Goal: Task Accomplishment & Management: Use online tool/utility

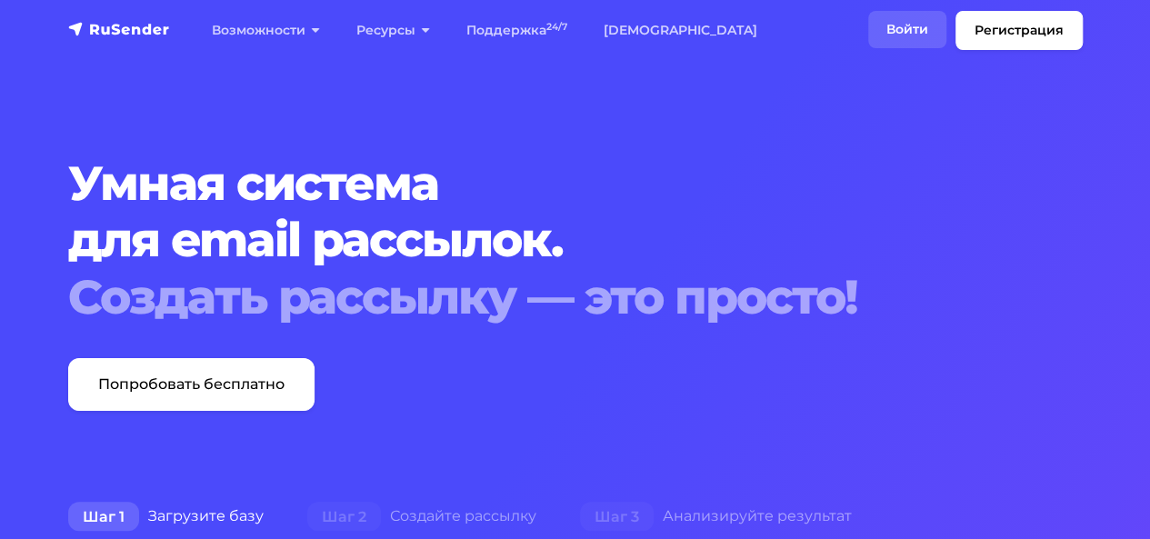
click at [884, 25] on link "Войти" at bounding box center [907, 29] width 78 height 37
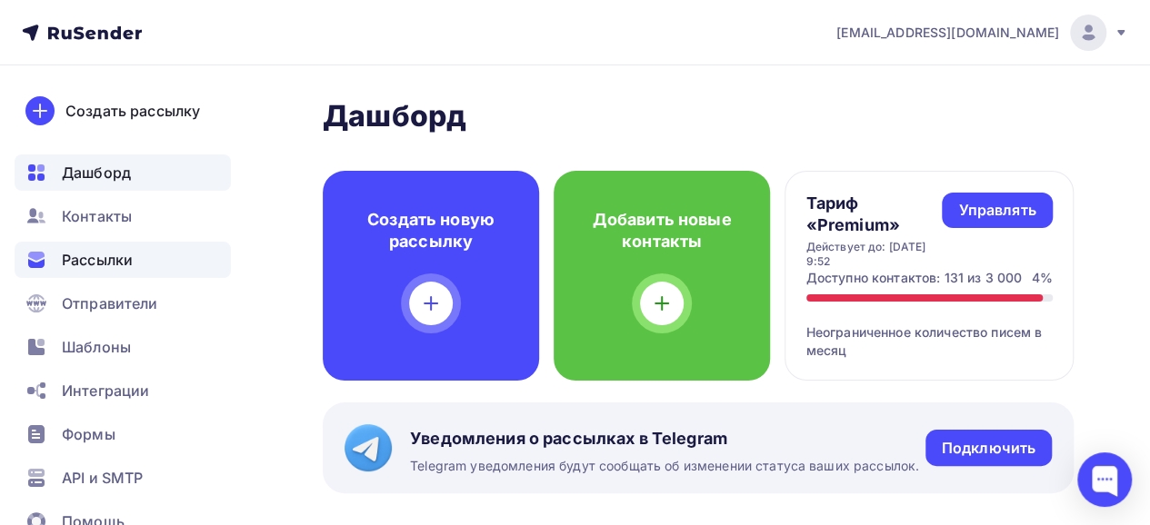
click at [105, 245] on div "Рассылки" at bounding box center [123, 260] width 216 height 36
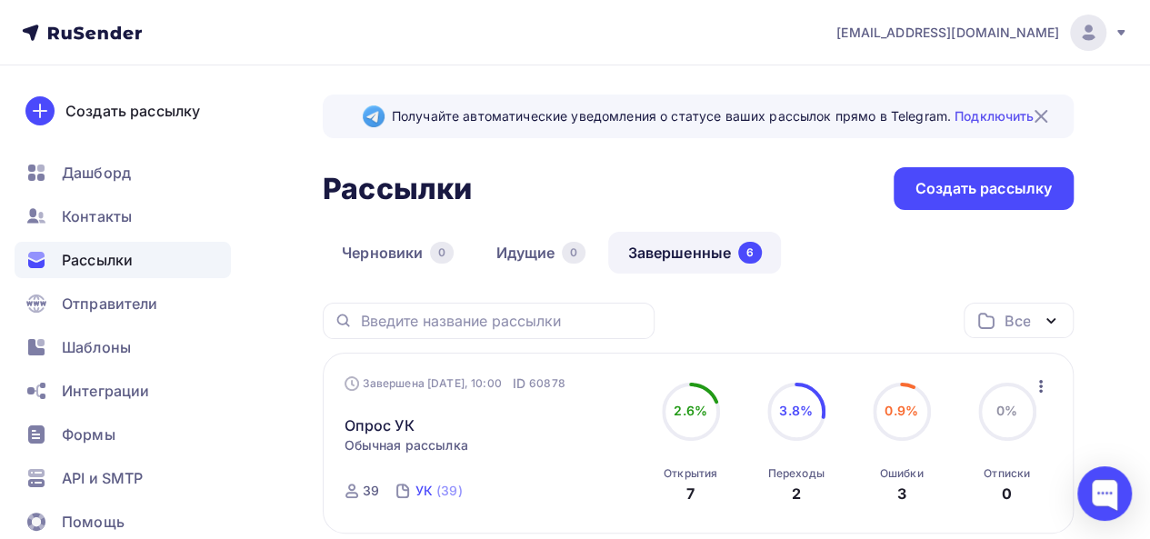
scroll to position [91, 0]
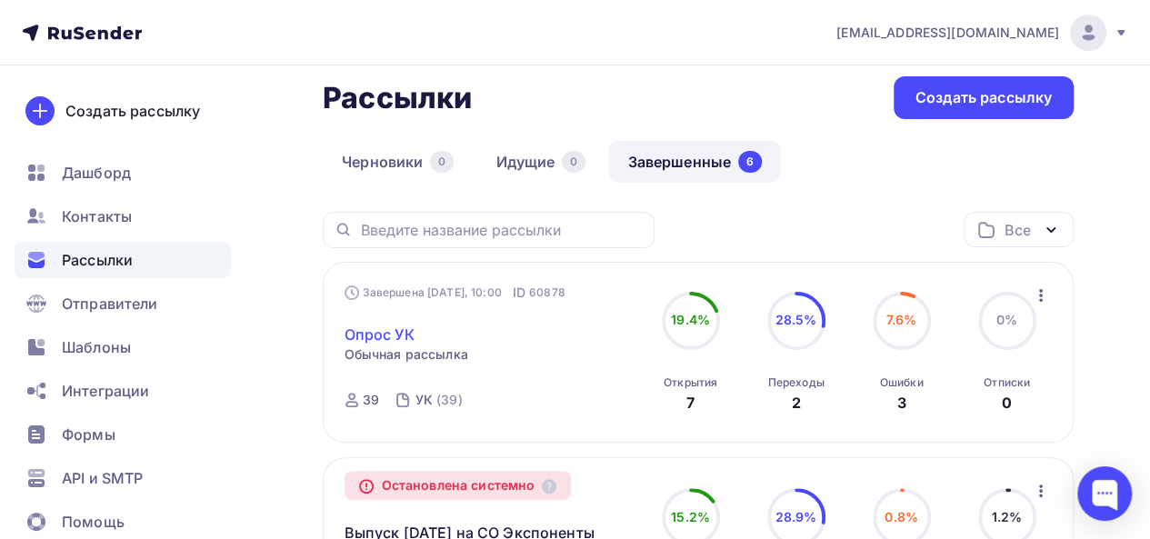
click at [367, 333] on link "Опрос УК" at bounding box center [379, 335] width 70 height 22
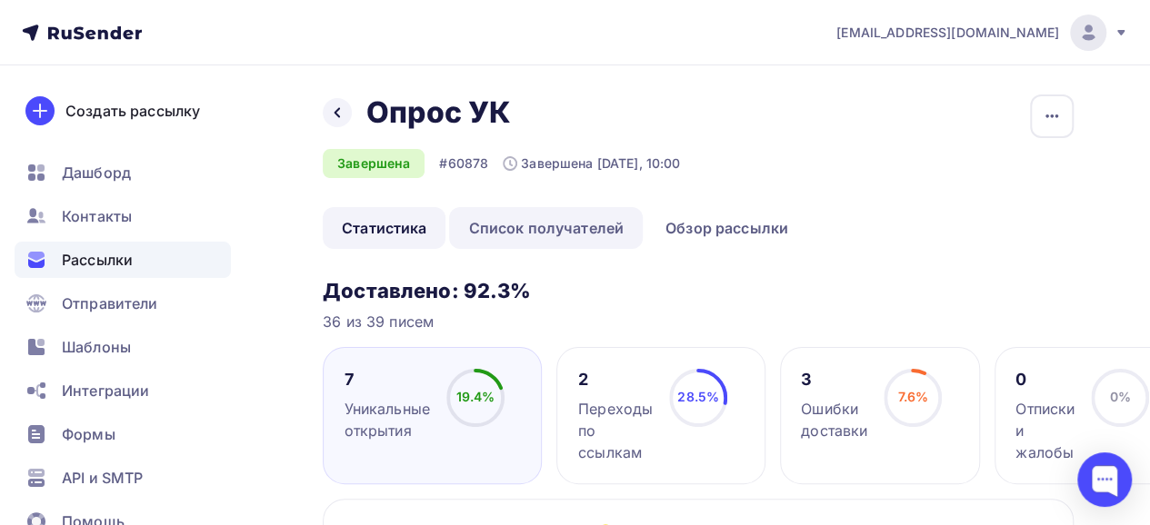
click at [545, 228] on link "Список получателей" at bounding box center [546, 228] width 194 height 42
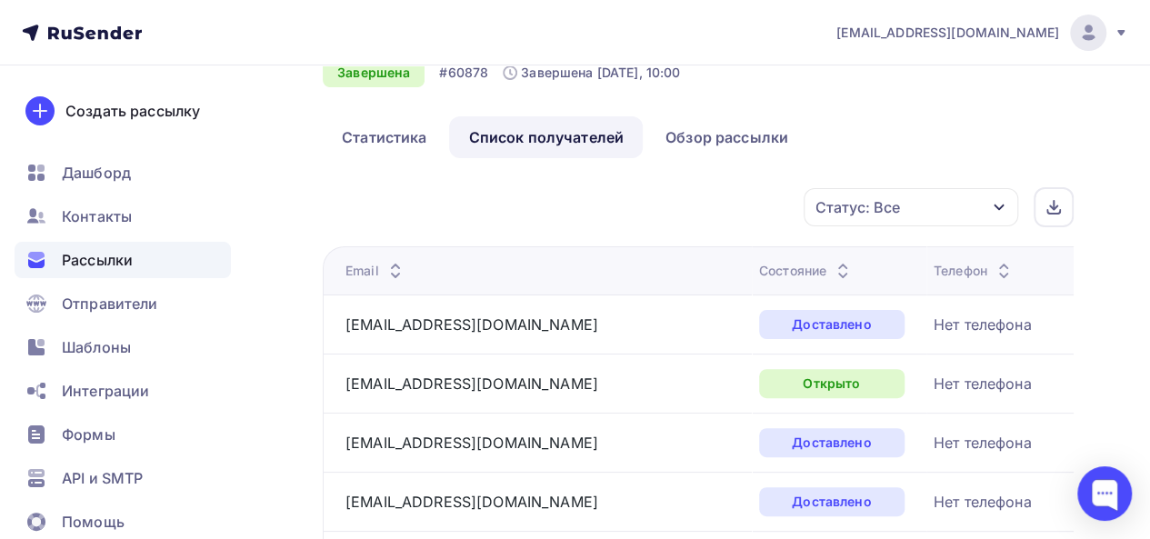
click at [911, 204] on div "Статус: Все" at bounding box center [910, 207] width 214 height 38
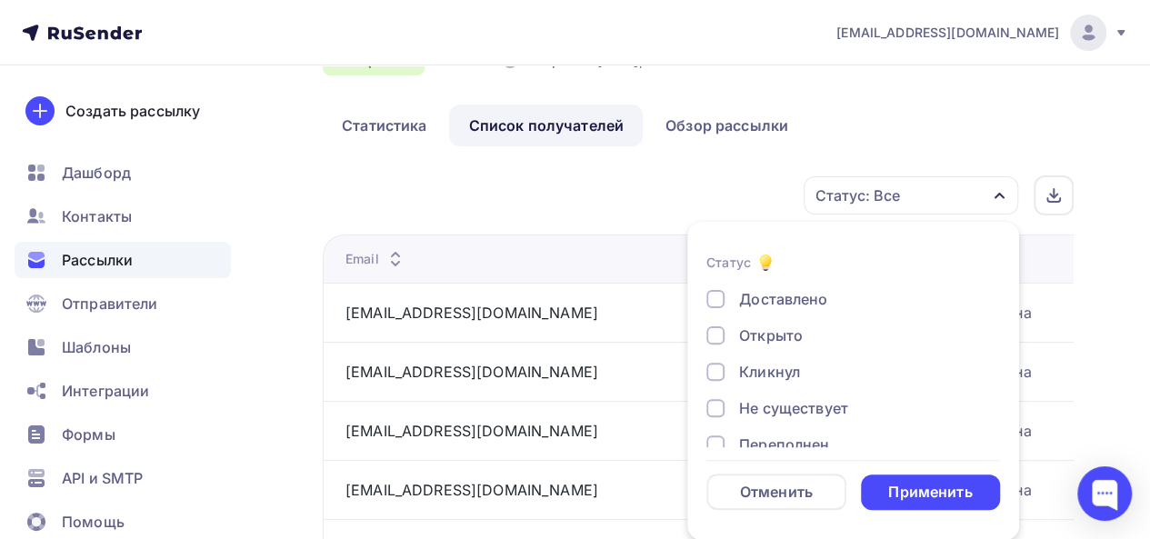
click at [765, 337] on div "Открыто" at bounding box center [771, 335] width 64 height 22
click at [929, 486] on div "Применить" at bounding box center [930, 492] width 84 height 21
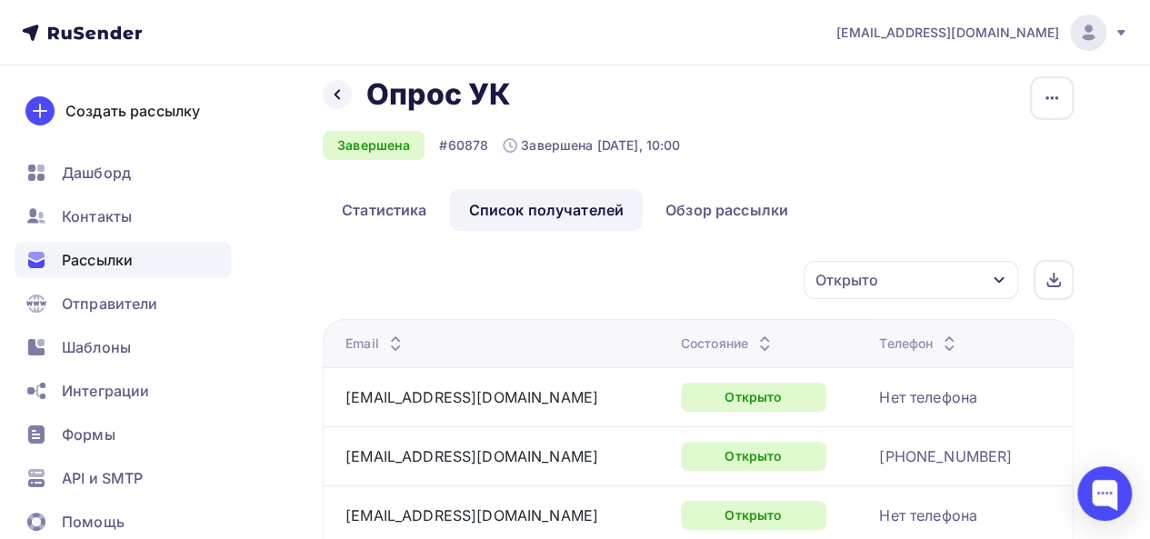
scroll to position [0, 0]
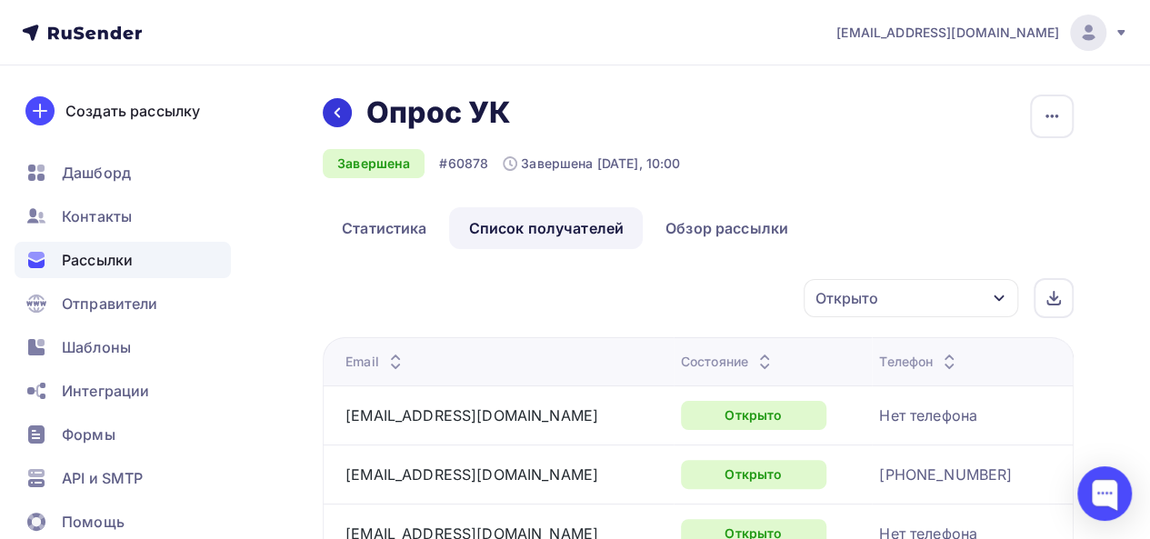
click at [344, 114] on icon at bounding box center [337, 112] width 15 height 15
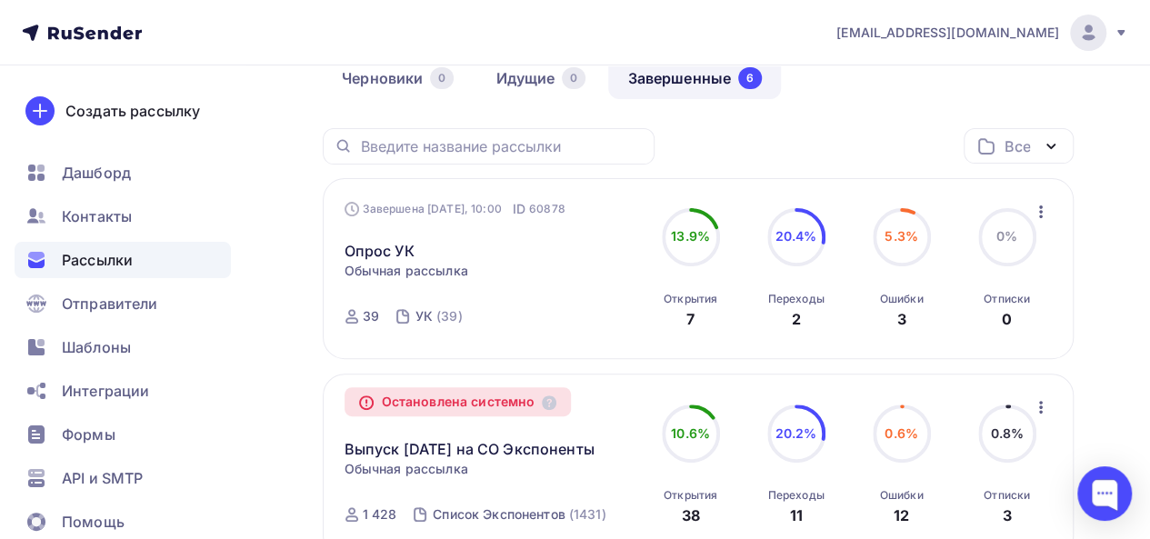
scroll to position [182, 0]
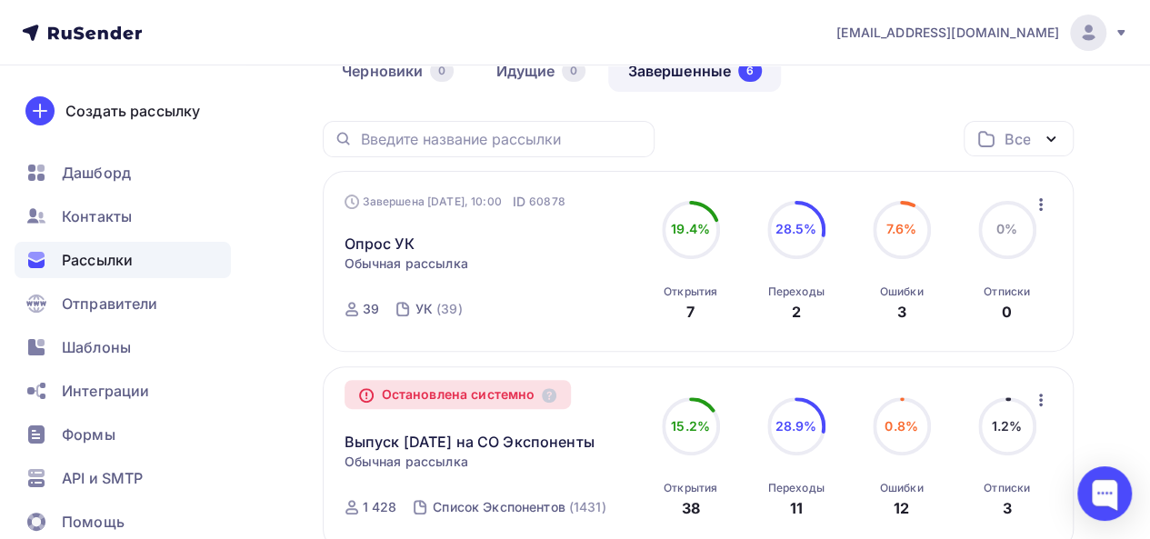
click at [1009, 133] on div "Все" at bounding box center [1016, 139] width 25 height 22
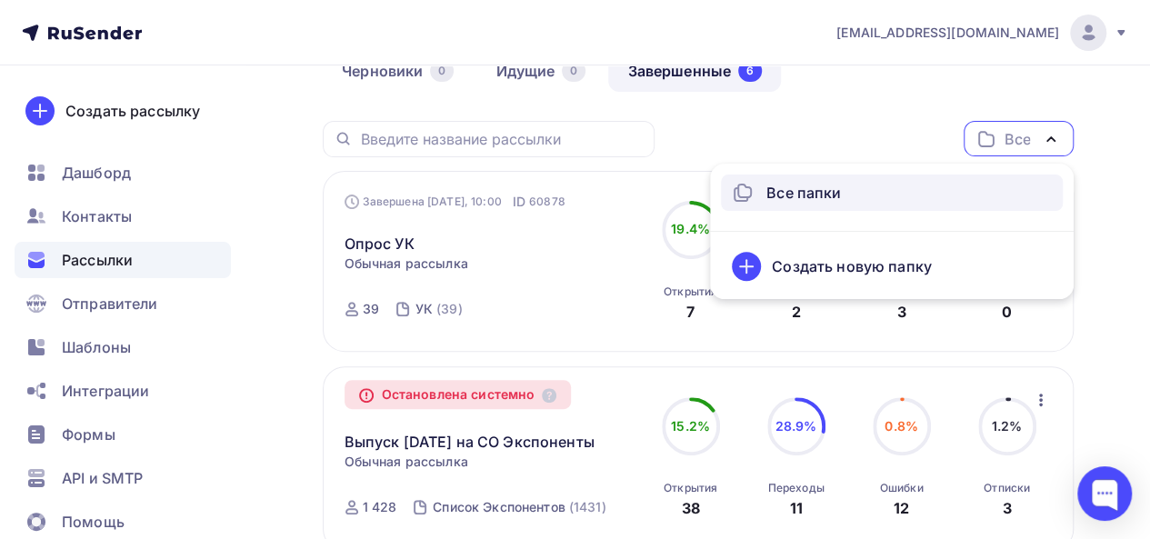
click at [853, 105] on div "Черновики 0 Идущие 0 Завершенные 6" at bounding box center [698, 85] width 751 height 71
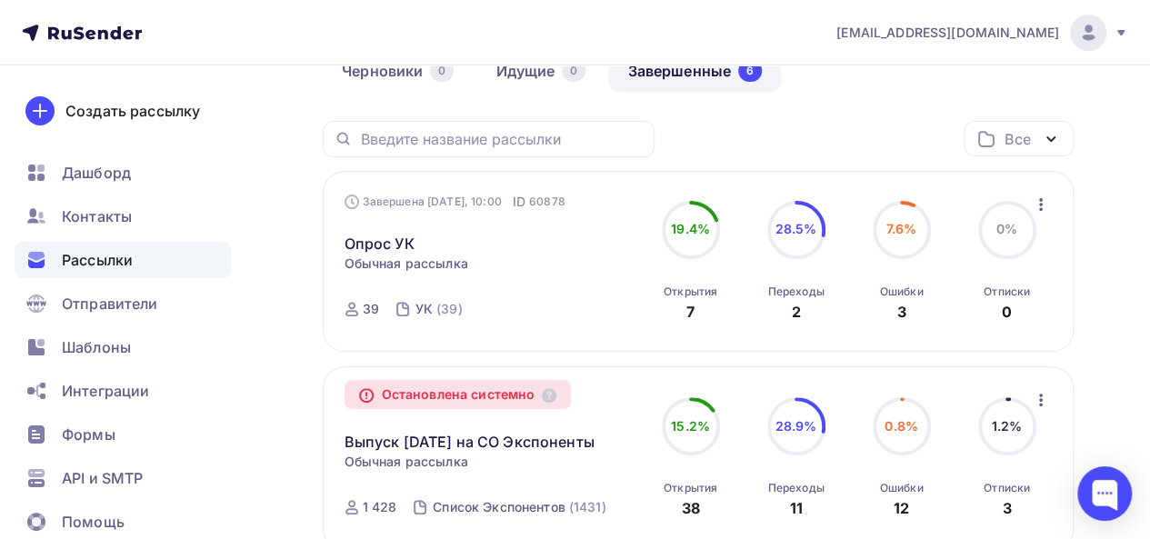
click at [653, 73] on link "Завершенные 6" at bounding box center [694, 71] width 173 height 42
click at [696, 72] on link "Завершенные 6" at bounding box center [694, 71] width 173 height 42
click at [375, 239] on link "Опрос УК" at bounding box center [379, 244] width 70 height 22
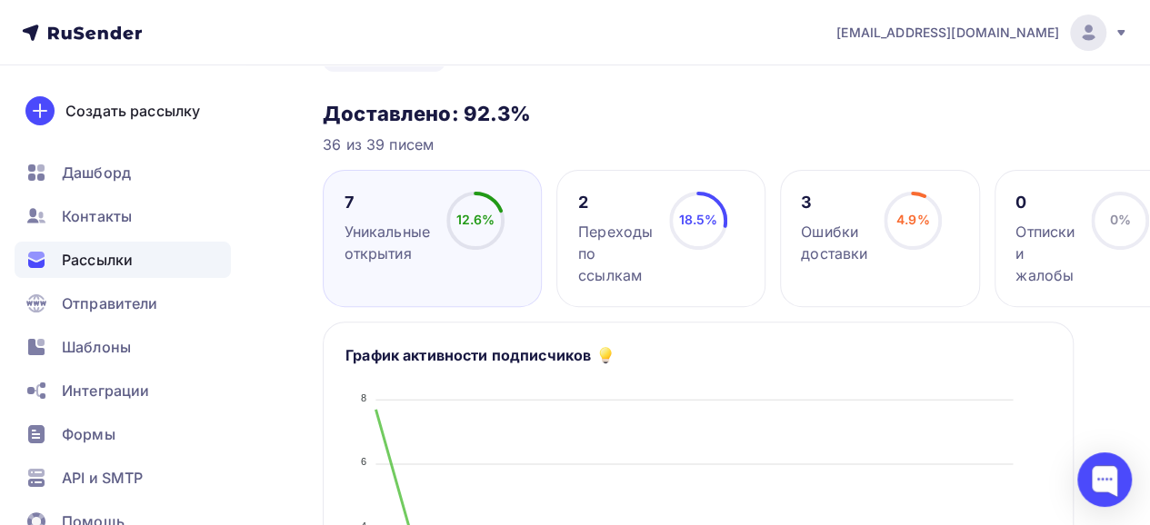
scroll to position [182, 0]
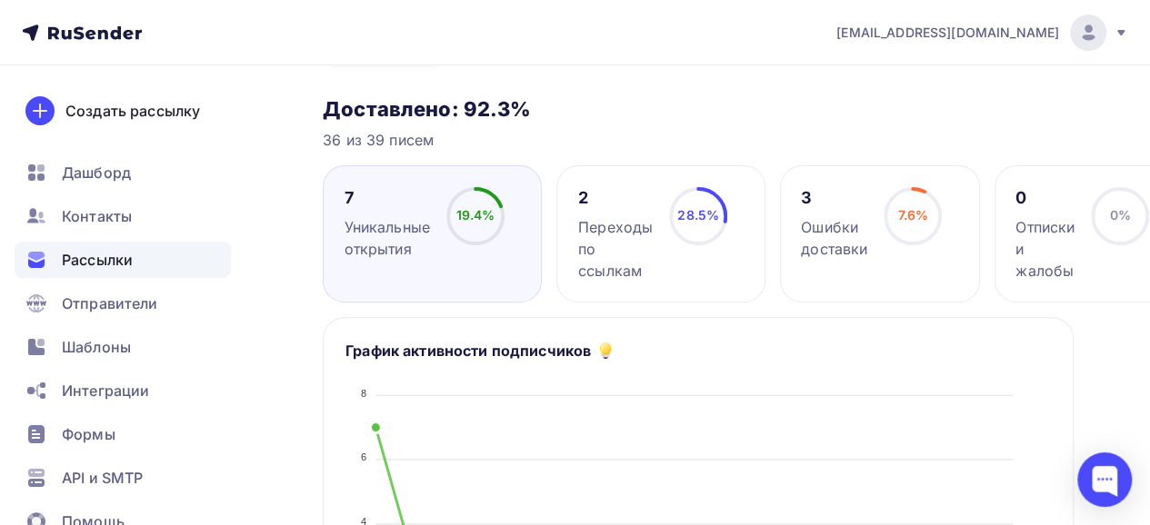
click at [374, 220] on div "Уникальные открытия" at bounding box center [386, 238] width 85 height 44
click at [386, 228] on div "Уникальные открытия" at bounding box center [386, 238] width 85 height 44
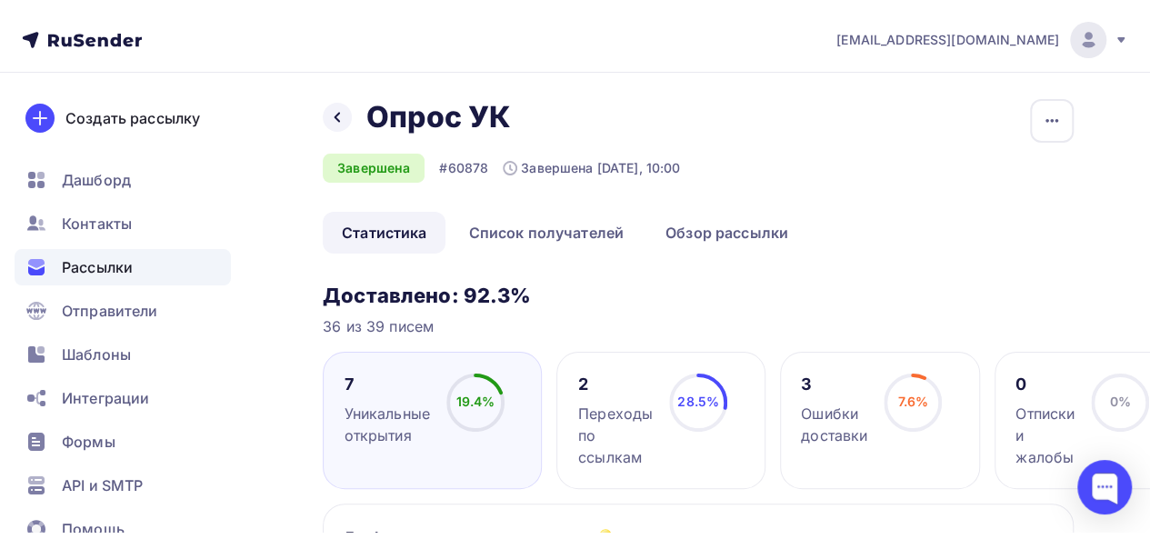
scroll to position [0, 0]
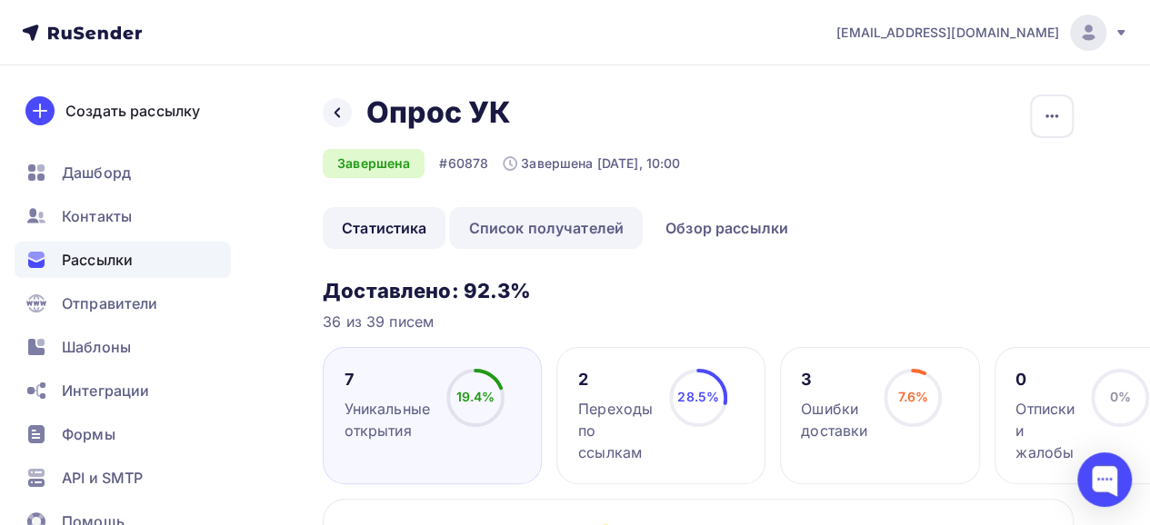
click at [516, 215] on link "Список получателей" at bounding box center [546, 228] width 194 height 42
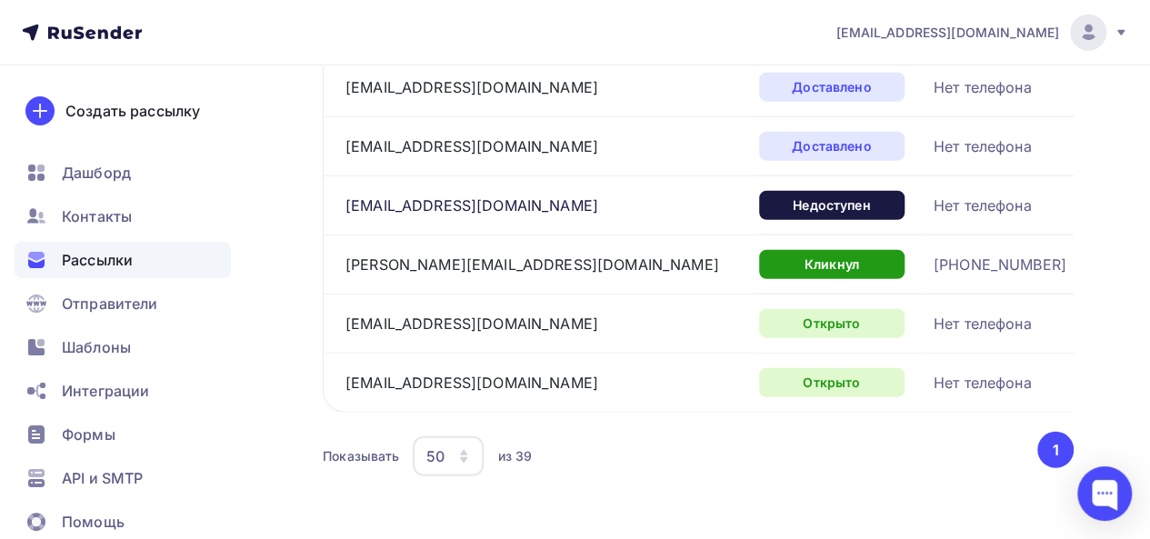
scroll to position [2279, 0]
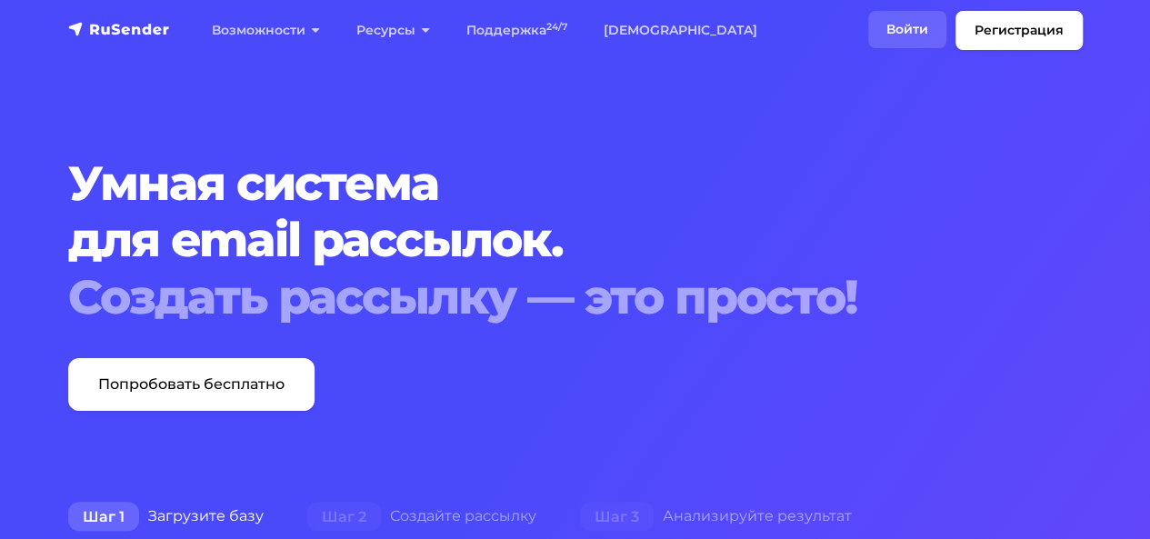
click at [903, 30] on link "Войти" at bounding box center [907, 29] width 78 height 37
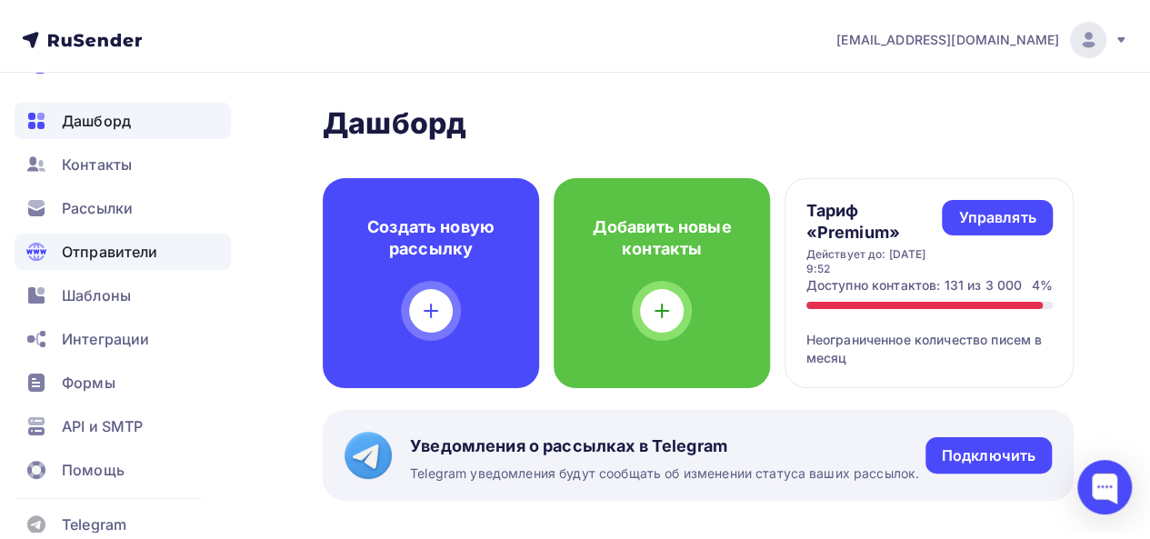
scroll to position [76, 0]
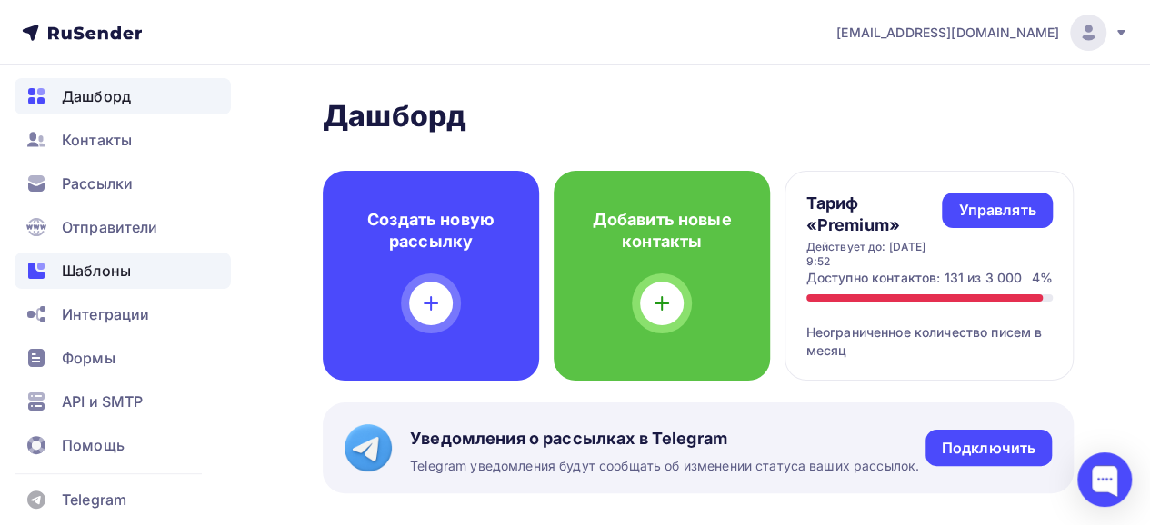
click at [110, 274] on span "Шаблоны" at bounding box center [96, 271] width 69 height 22
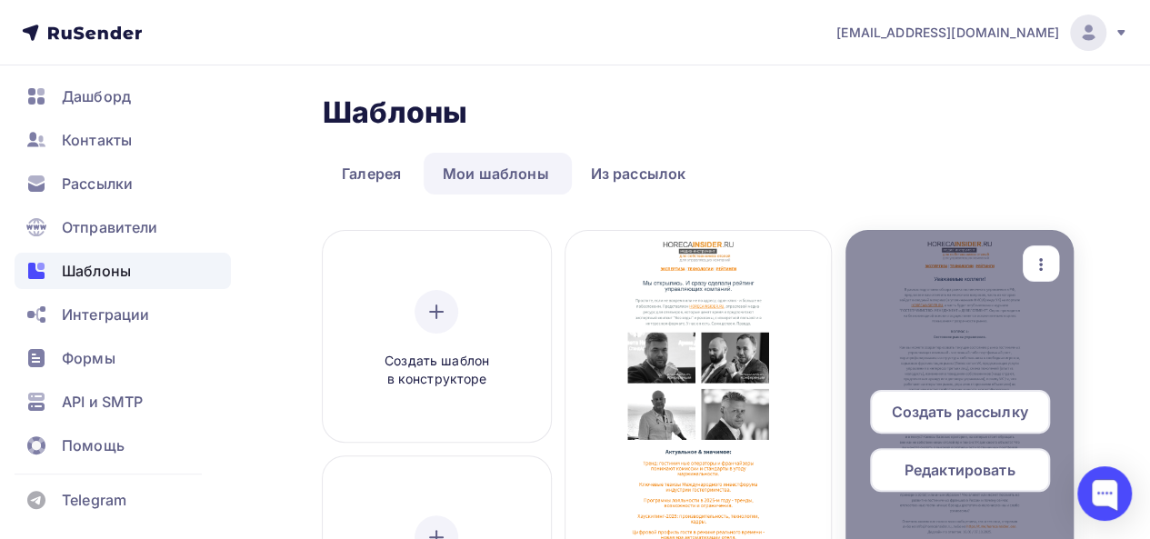
click at [985, 473] on span "Редактировать" at bounding box center [959, 470] width 111 height 22
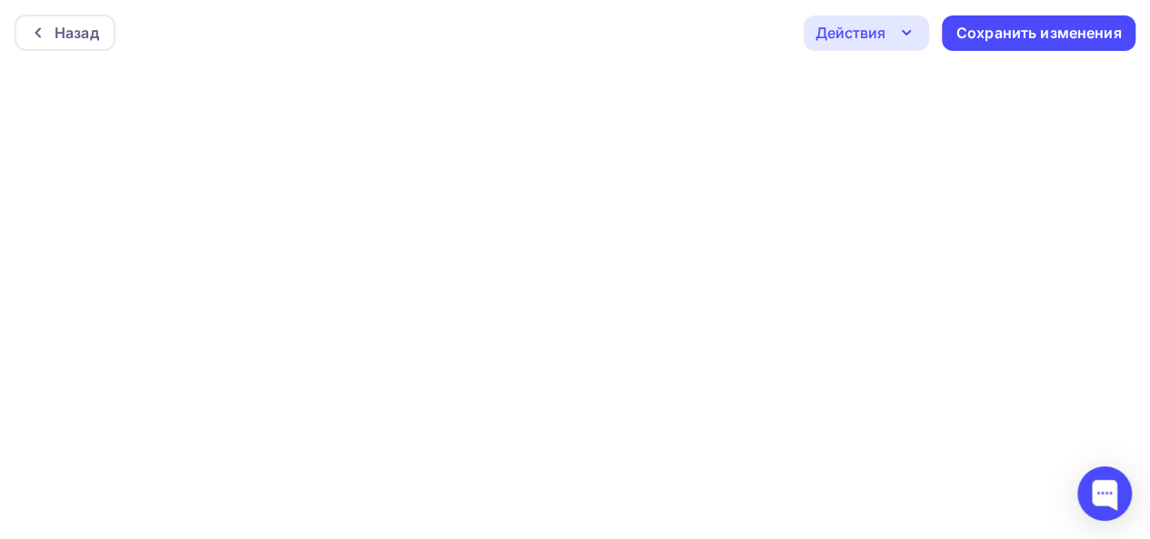
click at [859, 22] on div "Действия" at bounding box center [850, 33] width 70 height 22
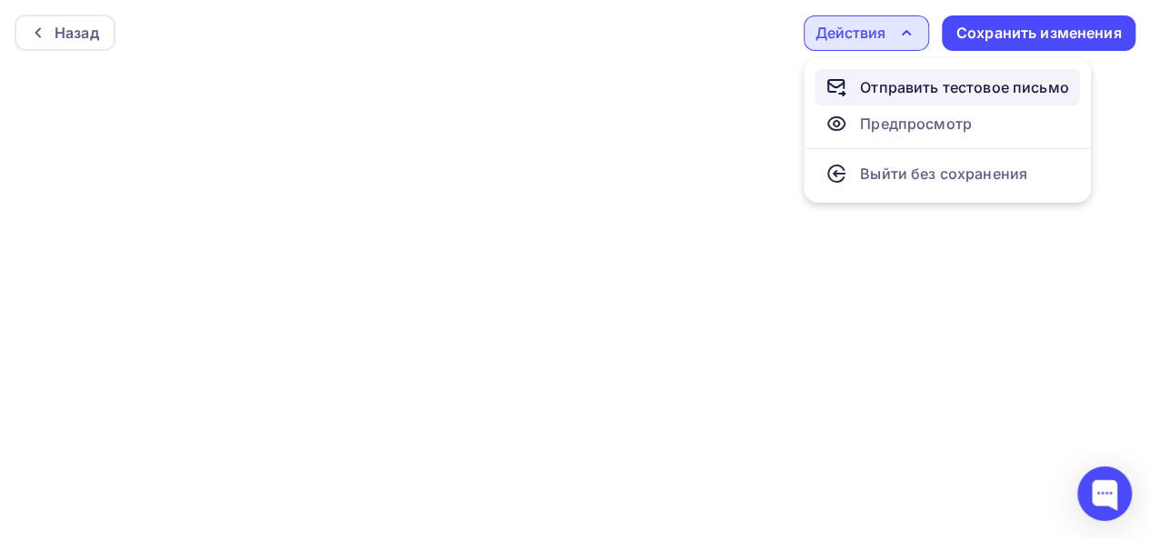
click at [868, 89] on div "Отправить тестовое письмо" at bounding box center [964, 87] width 209 height 22
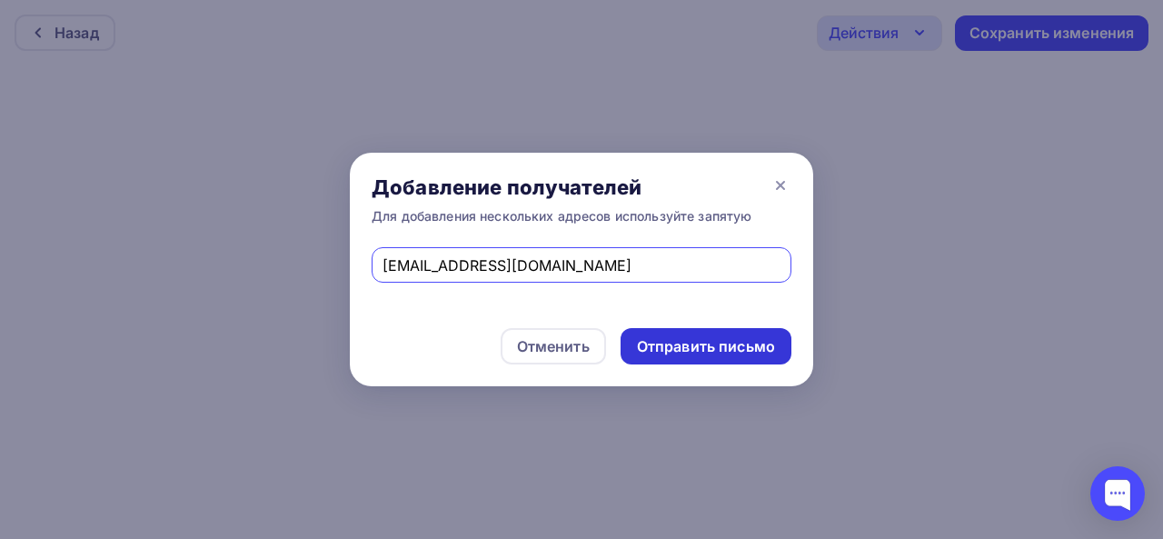
type input "[EMAIL_ADDRESS][DOMAIN_NAME]"
click at [684, 334] on div "Отправить письмо" at bounding box center [706, 346] width 171 height 36
